Goal: Information Seeking & Learning: Check status

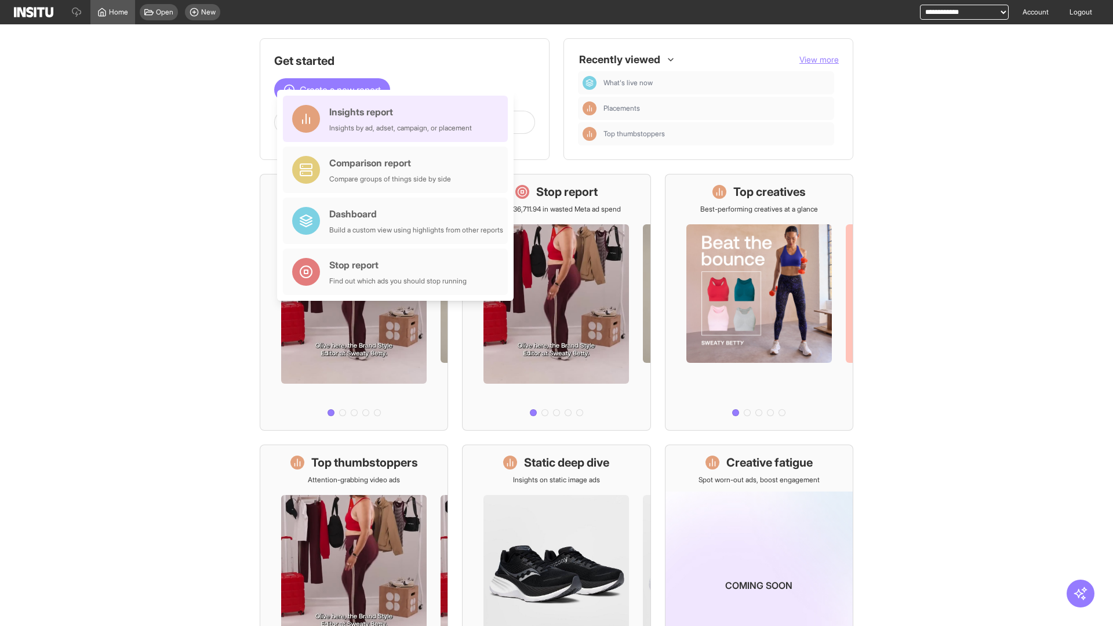
click at [398, 119] on div "Insights report Insights by ad, adset, campaign, or placement" at bounding box center [400, 119] width 143 height 28
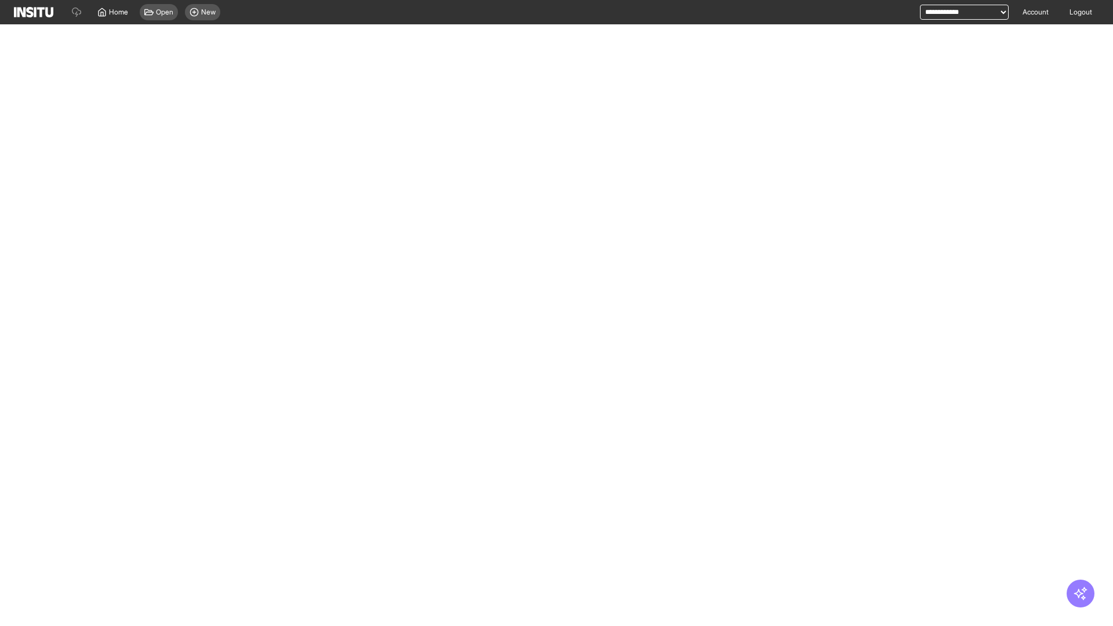
select select "**"
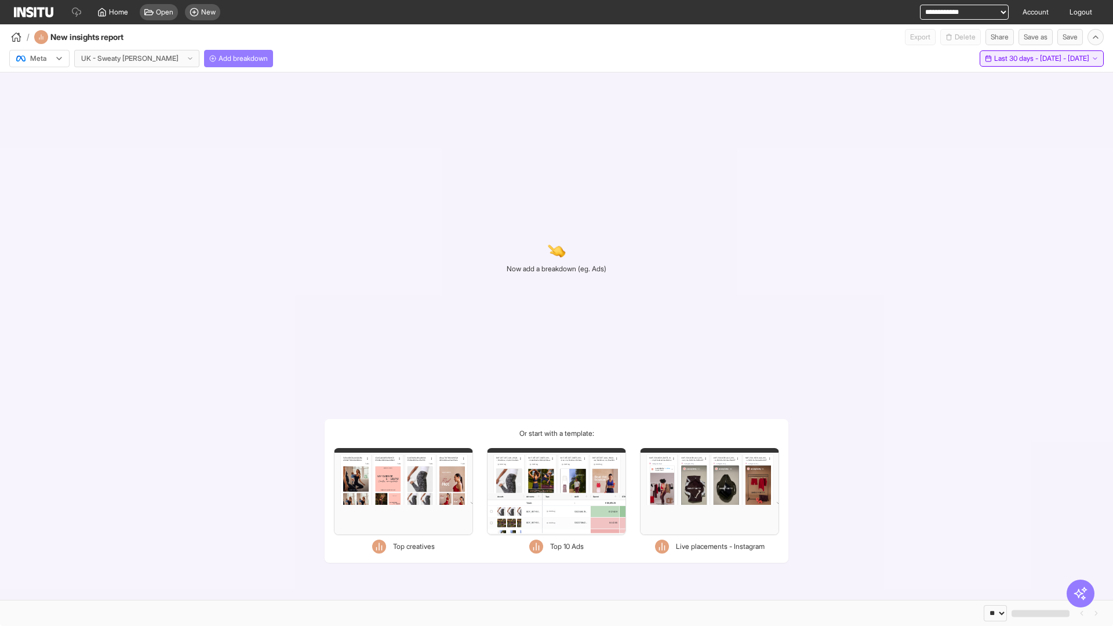
click at [1015, 59] on span "Last 30 days - [DATE] - [DATE]" at bounding box center [1041, 58] width 95 height 9
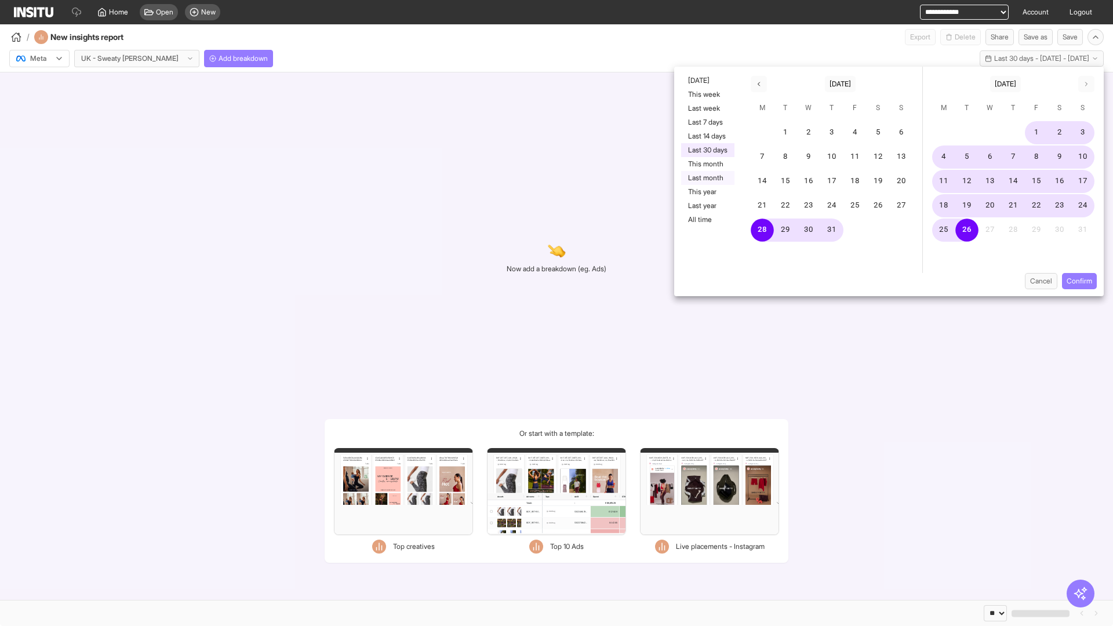
click at [706, 178] on button "Last month" at bounding box center [707, 178] width 53 height 14
